Goal: Check status: Check status

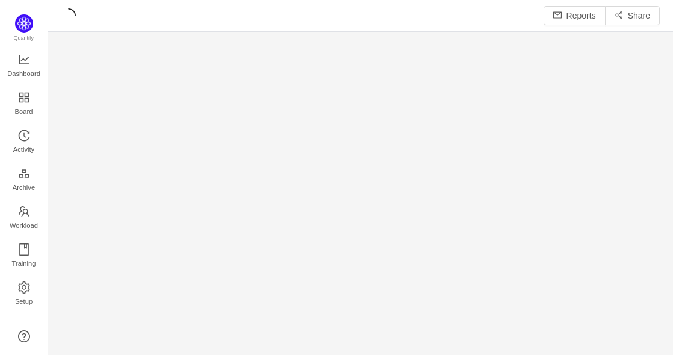
scroll to position [337, 598]
